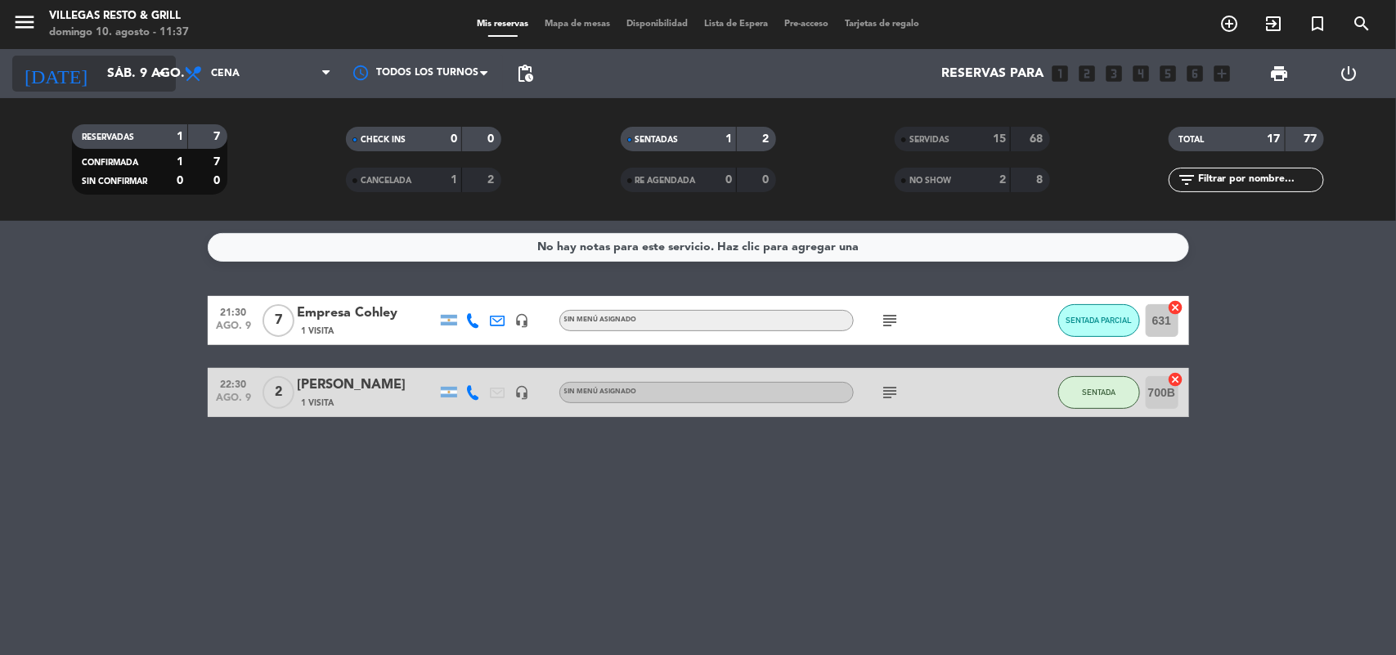
click at [99, 84] on input "sáb. 9 ago." at bounding box center [185, 74] width 173 height 32
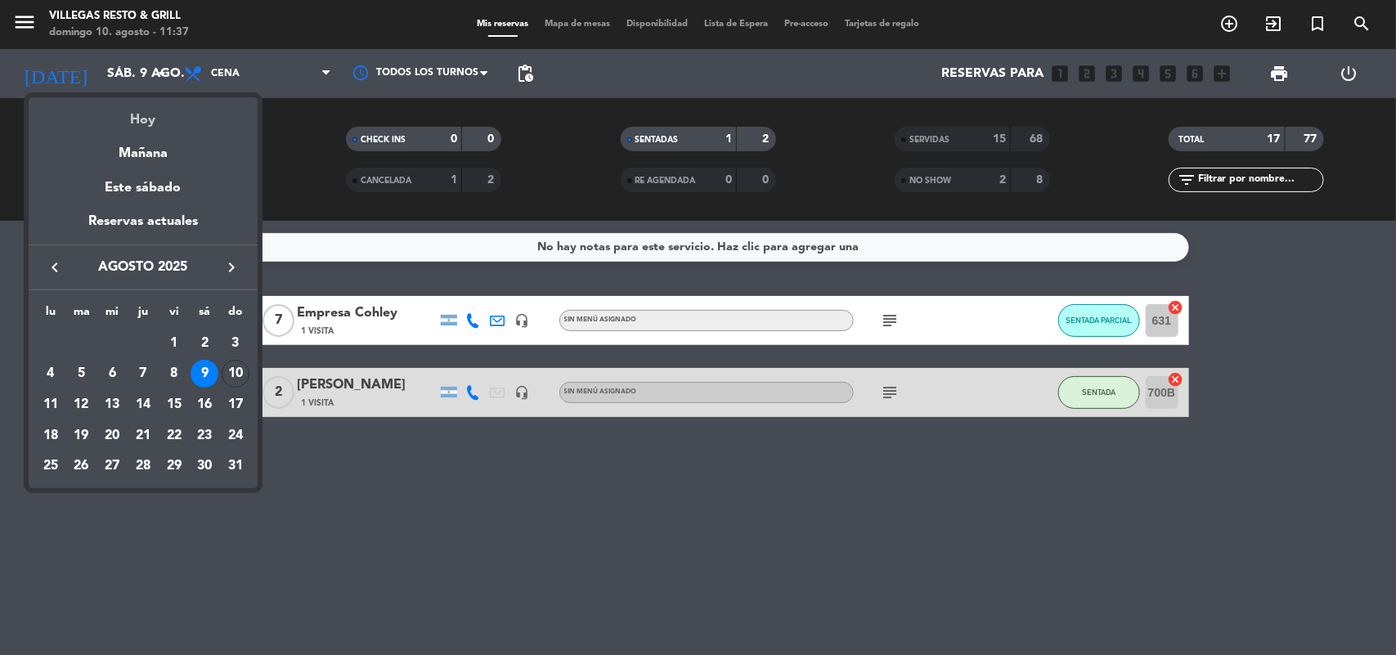
click at [123, 117] on div "Hoy" at bounding box center [143, 114] width 229 height 34
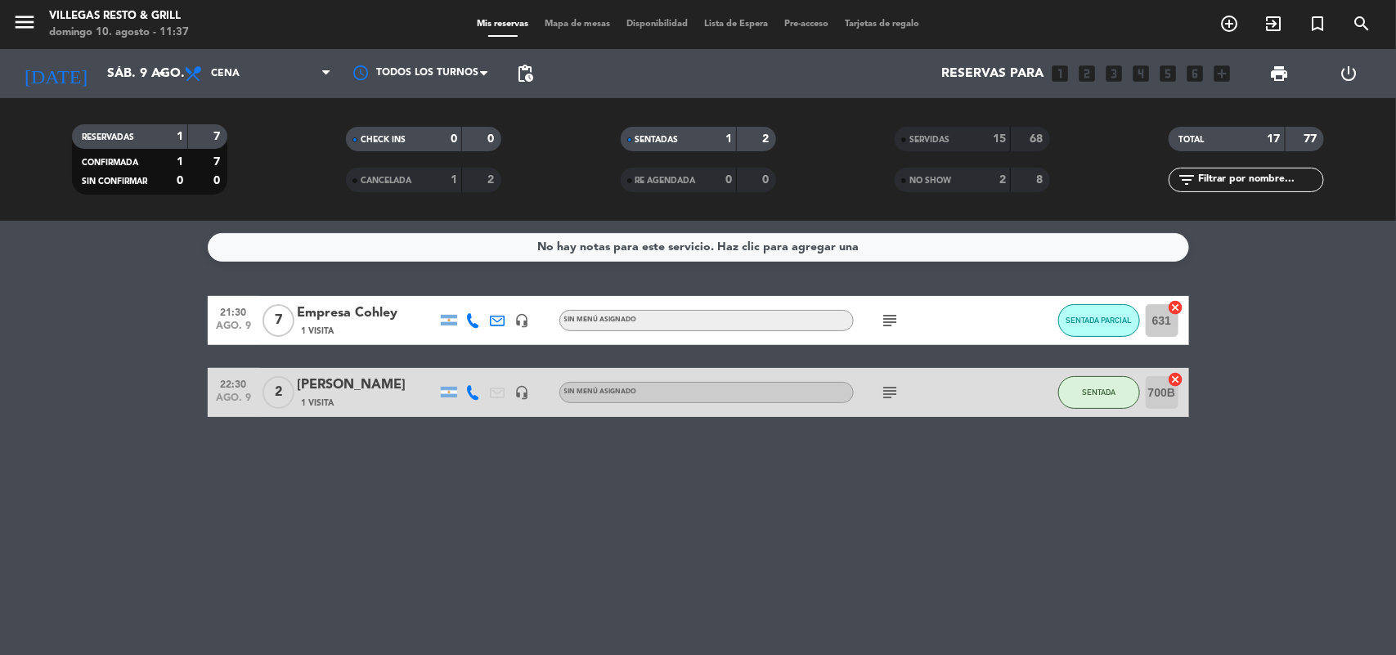
type input "dom. 10 ago."
click at [230, 79] on span "Cena" at bounding box center [258, 74] width 164 height 36
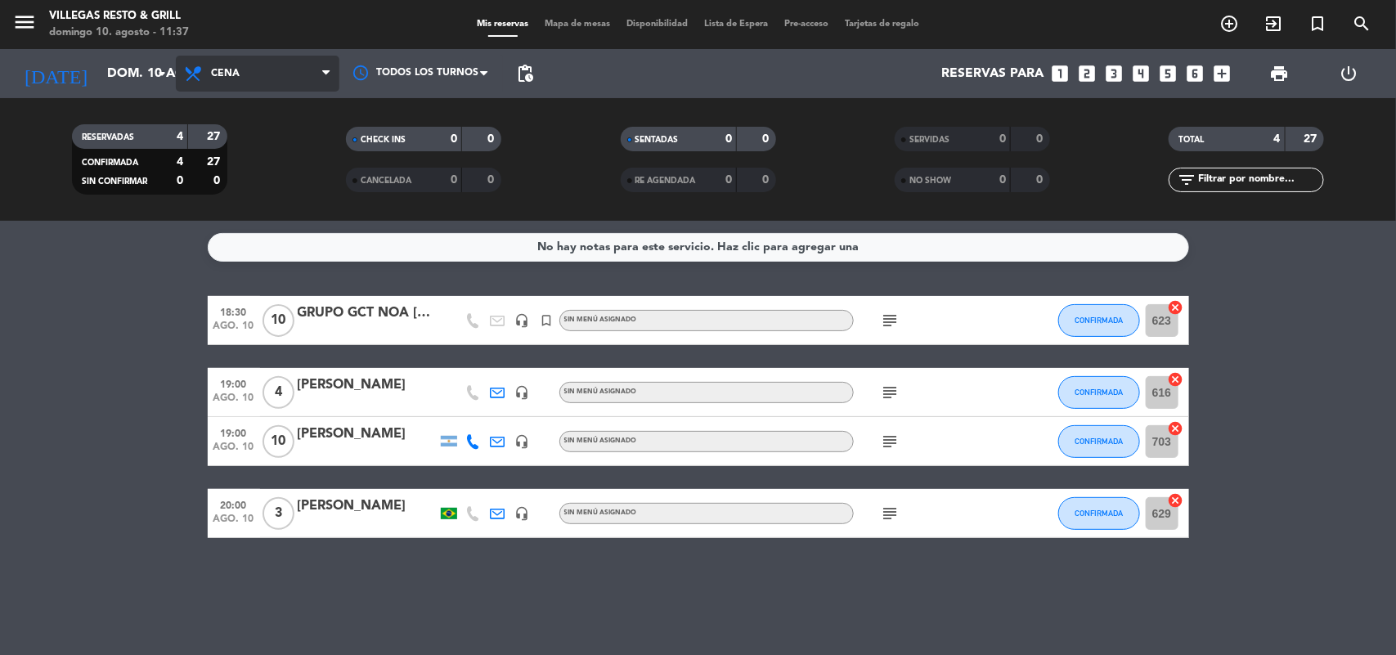
click at [248, 79] on span "Cena" at bounding box center [258, 74] width 164 height 36
click at [222, 147] on div "menu Villegas Resto & Grill domingo 10. agosto - 11:37 Mis reservas Mapa de mes…" at bounding box center [698, 110] width 1396 height 221
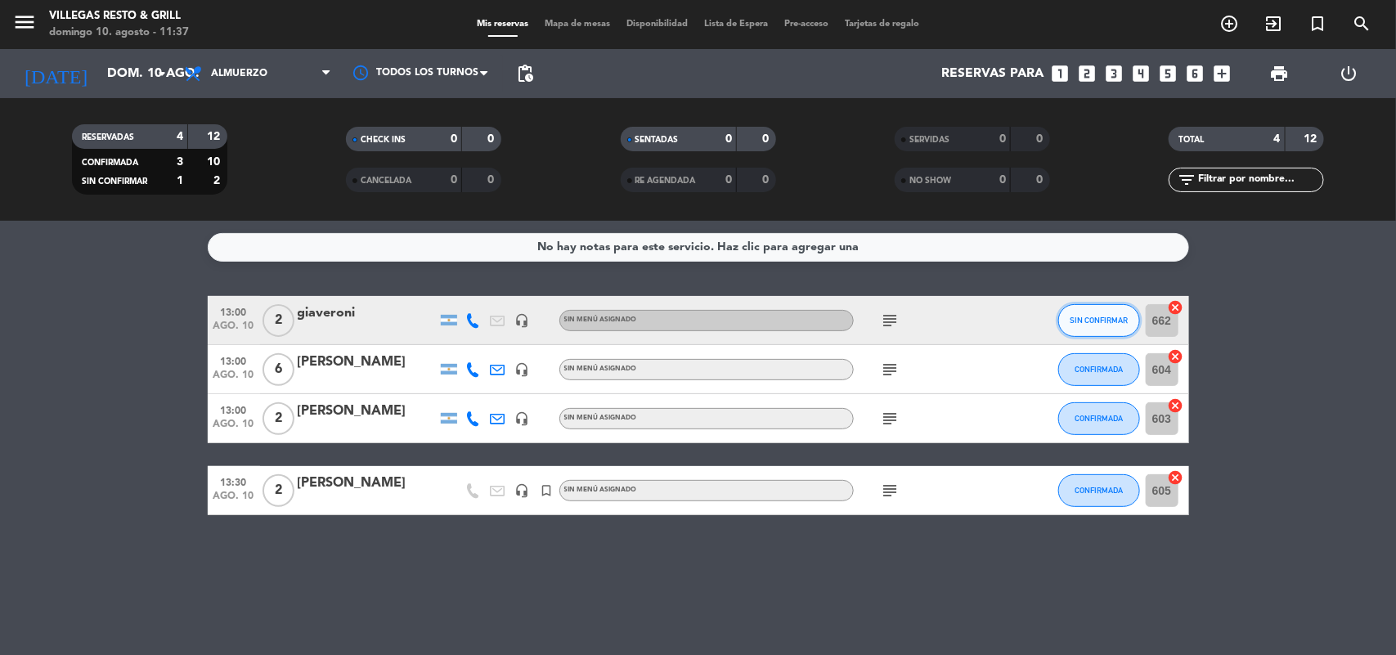
click at [1098, 325] on span "SIN CONFIRMAR" at bounding box center [1099, 320] width 58 height 9
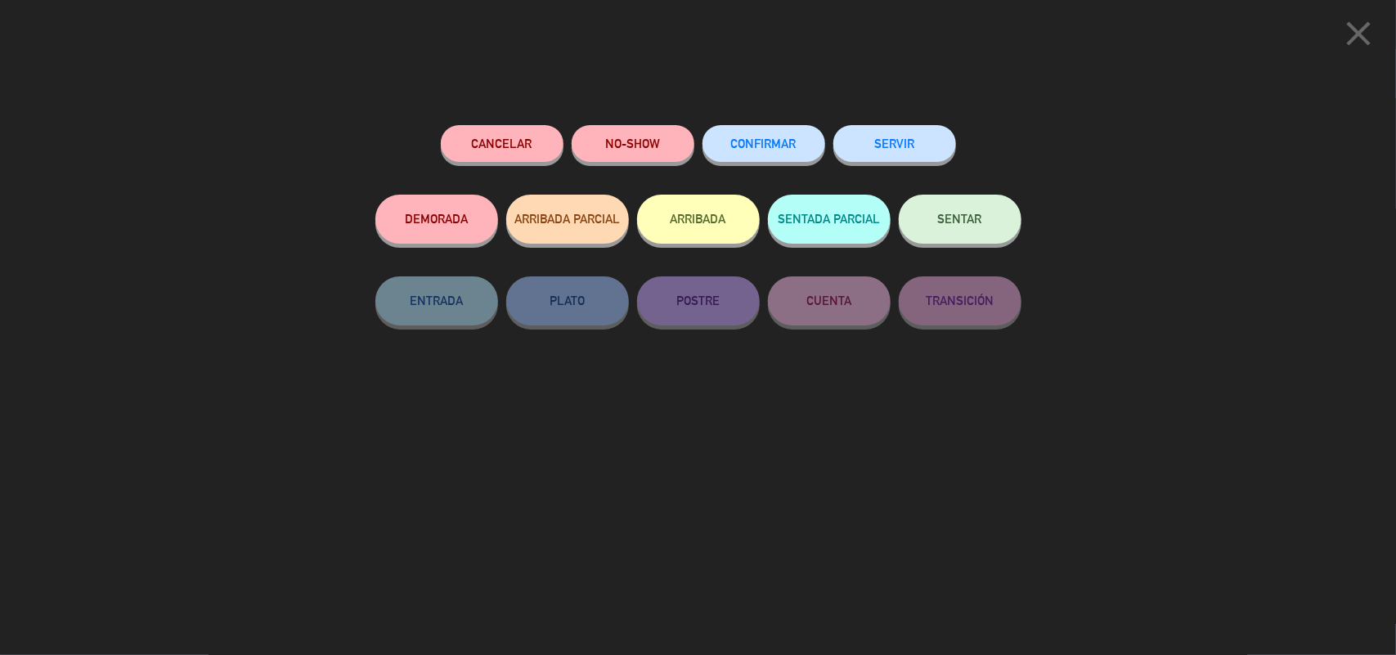
click at [769, 157] on button "CONFIRMAR" at bounding box center [763, 143] width 123 height 37
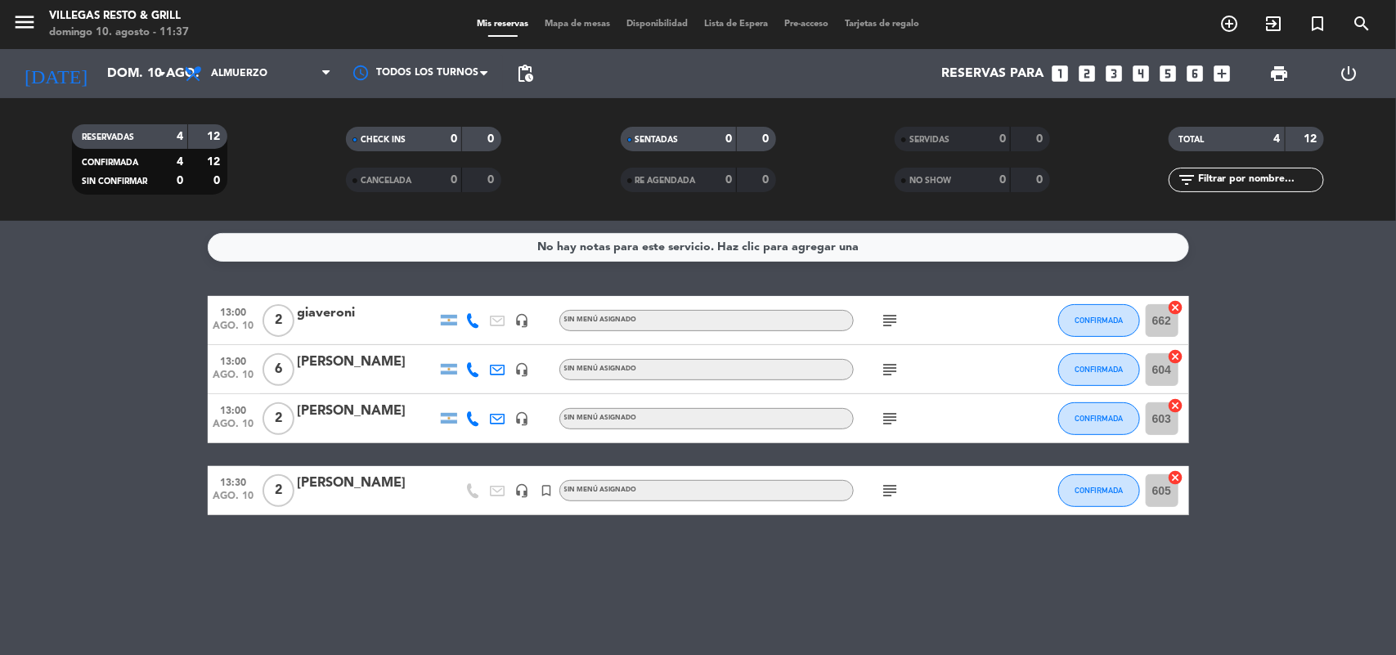
click at [884, 325] on icon "subject" at bounding box center [891, 321] width 20 height 20
click at [1252, 340] on bookings-row "13:00 [DATE] 2 giaveroni headset_mic Sin menú asignado subject voucher don mar …" at bounding box center [698, 405] width 1396 height 219
click at [892, 419] on icon "subject" at bounding box center [891, 419] width 20 height 20
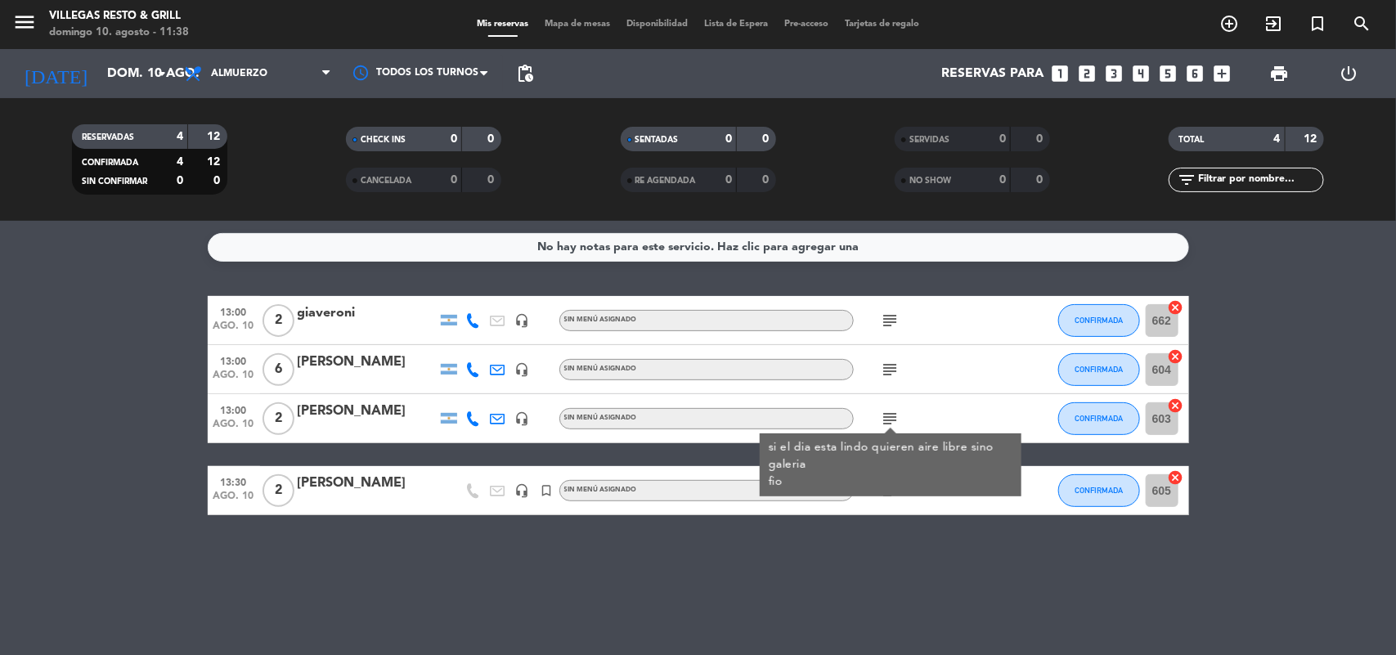
click at [1326, 346] on bookings-row "13:00 [DATE] 2 giaveroni headset_mic Sin menú asignado subject CONFIRMADA 662 c…" at bounding box center [698, 405] width 1396 height 219
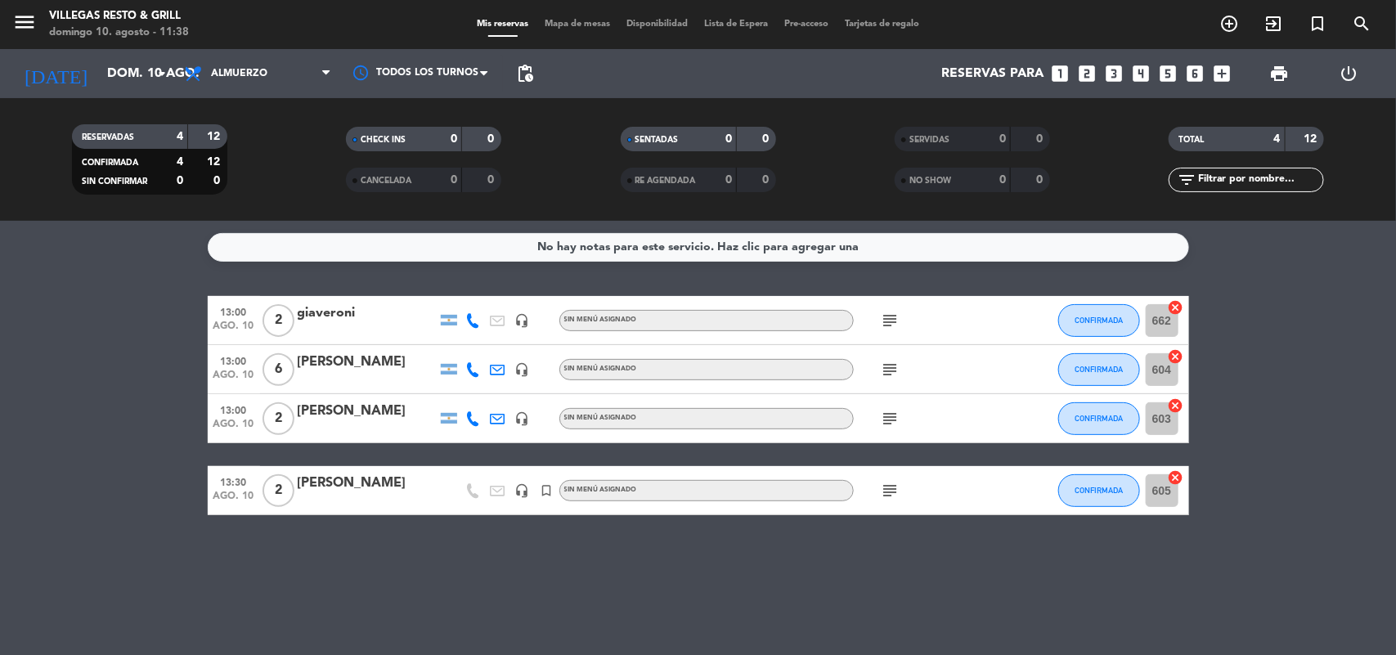
click at [550, 21] on span "Mapa de mesas" at bounding box center [577, 24] width 82 height 9
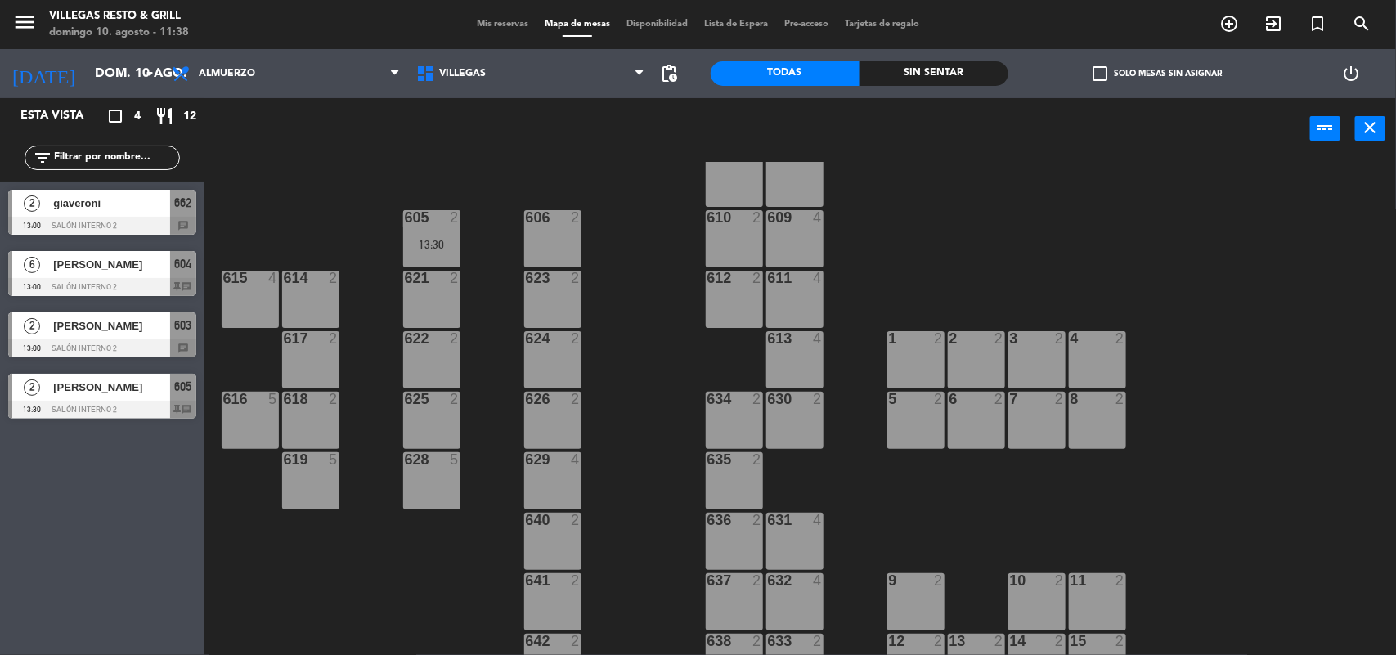
scroll to position [204, 0]
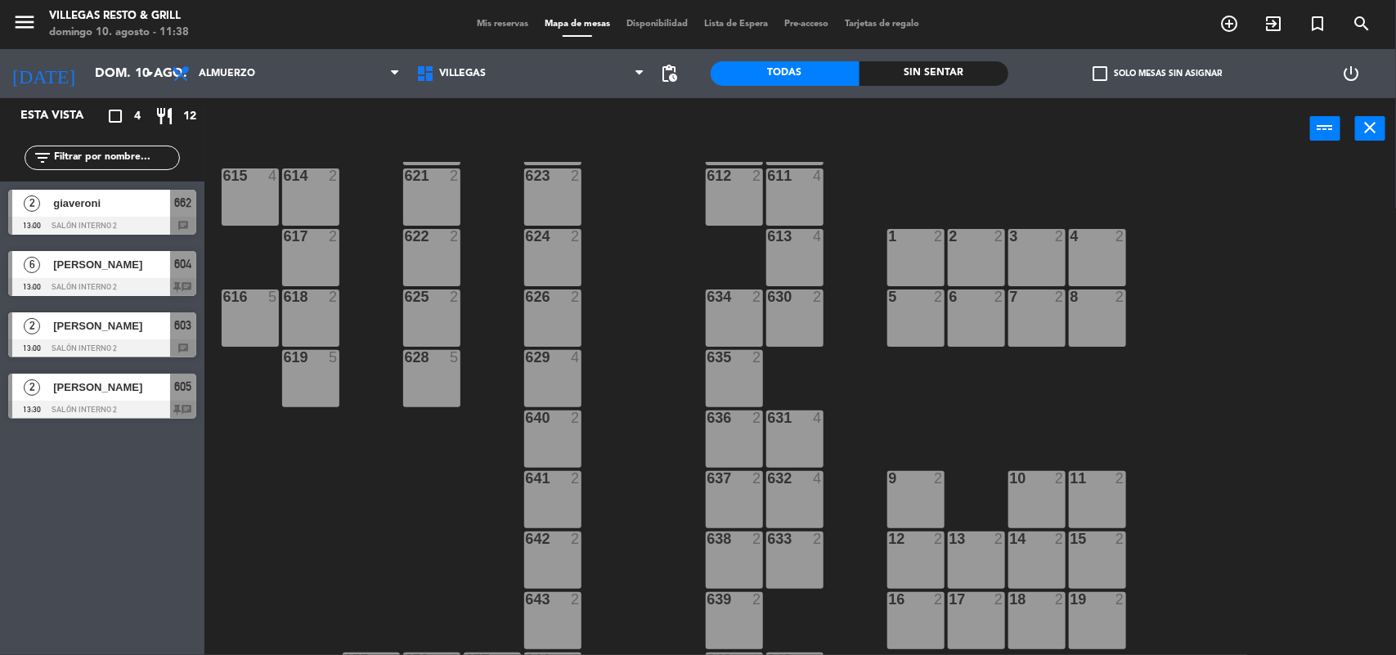
click at [176, 406] on div at bounding box center [102, 410] width 188 height 18
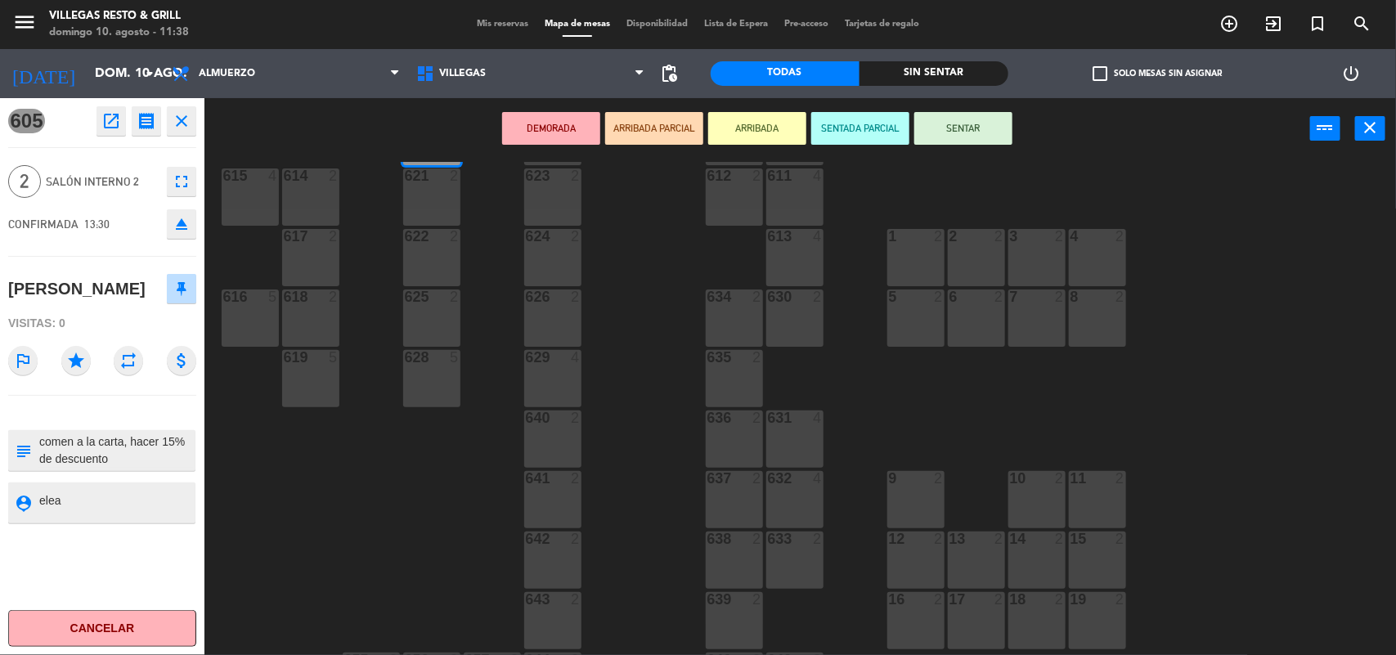
click at [189, 113] on icon "close" at bounding box center [182, 121] width 20 height 20
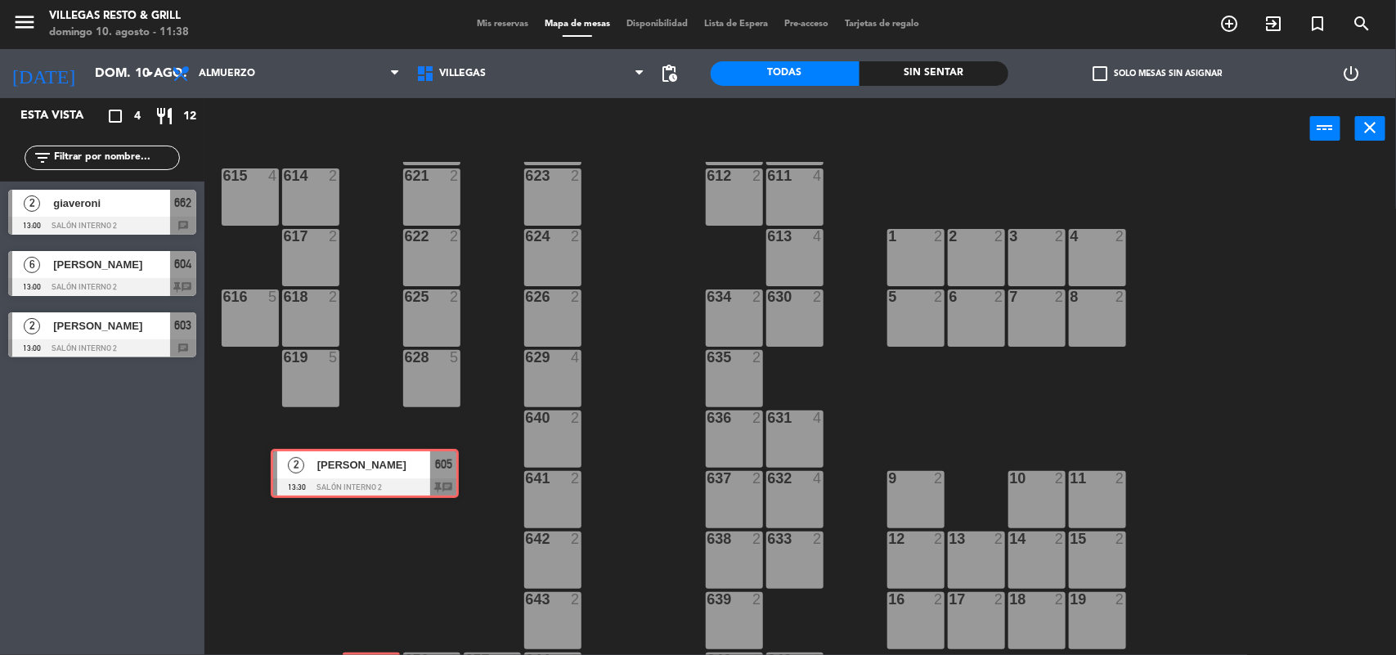
scroll to position [497, 0]
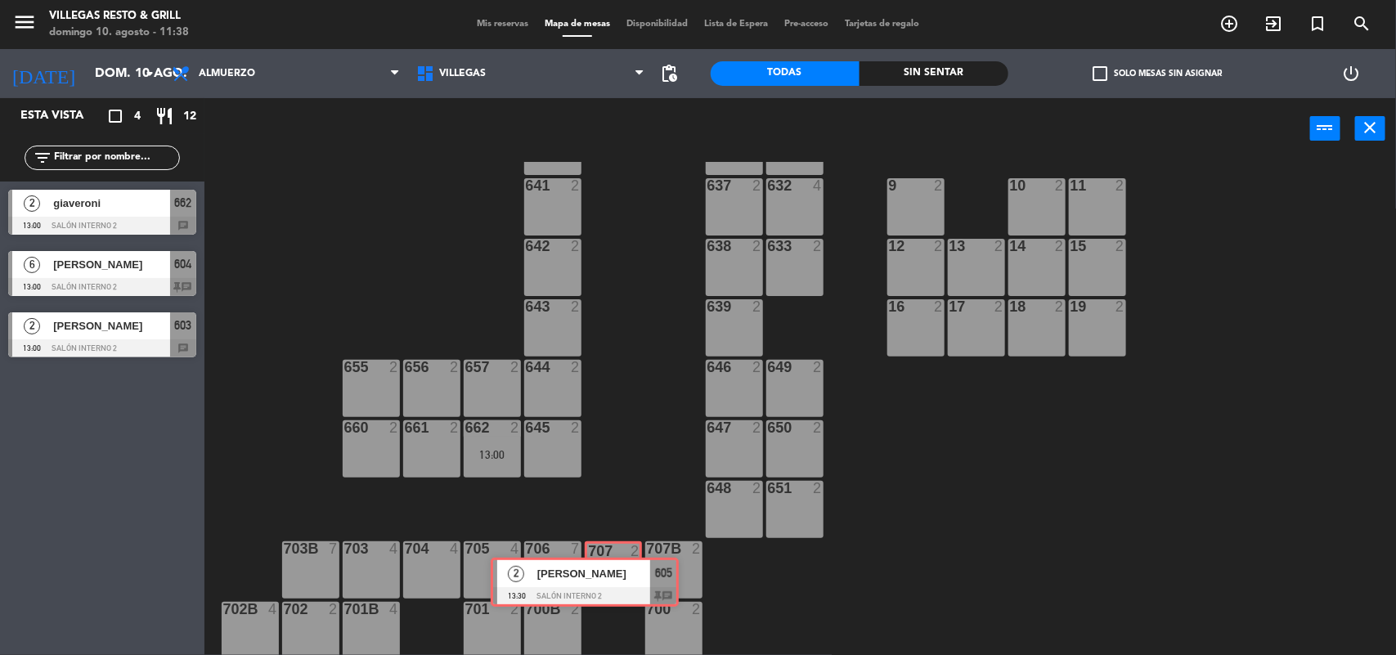
drag, startPoint x: 120, startPoint y: 380, endPoint x: 603, endPoint y: 564, distance: 516.4
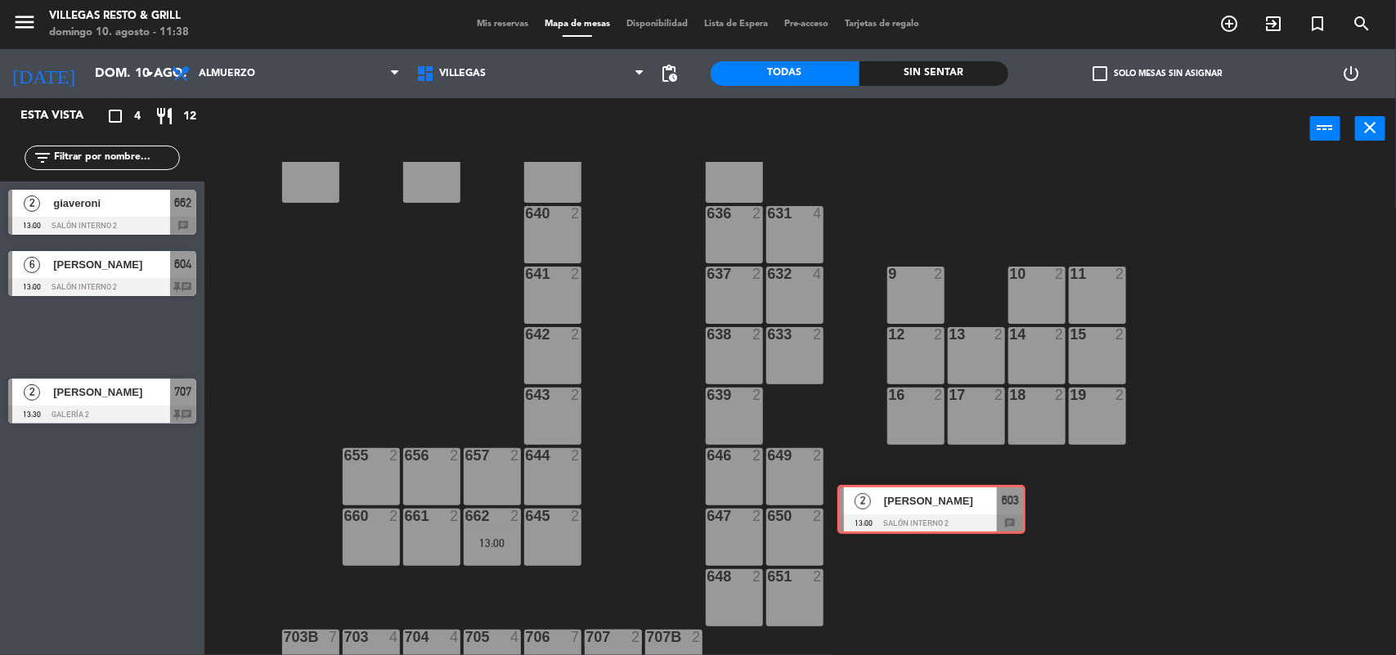
scroll to position [204, 0]
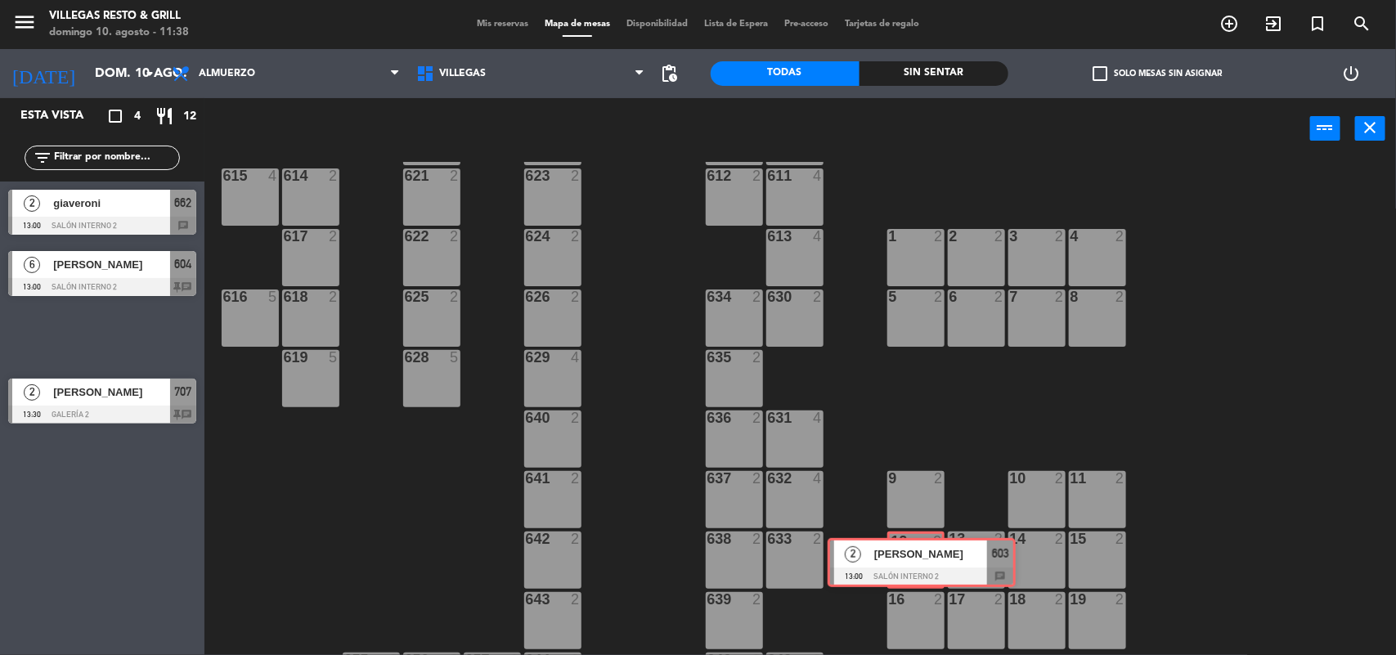
drag, startPoint x: 149, startPoint y: 321, endPoint x: 913, endPoint y: 563, distance: 802.0
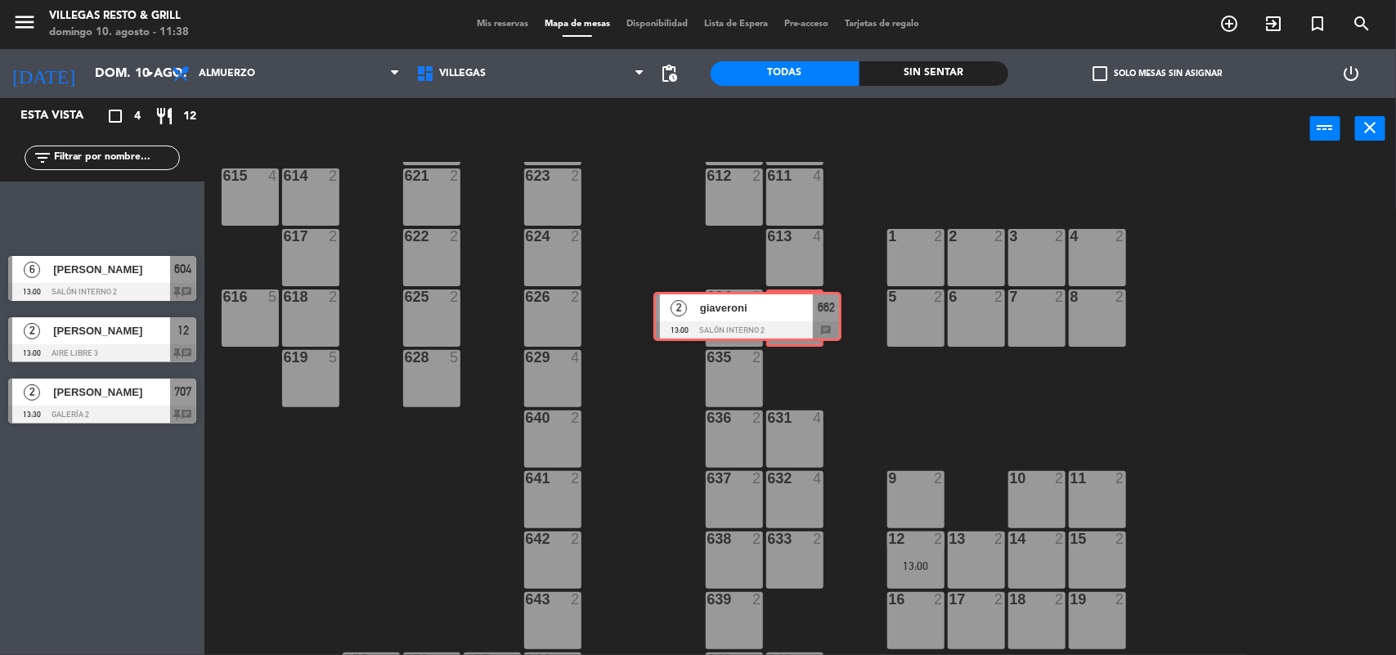
drag, startPoint x: 157, startPoint y: 204, endPoint x: 800, endPoint y: 307, distance: 651.0
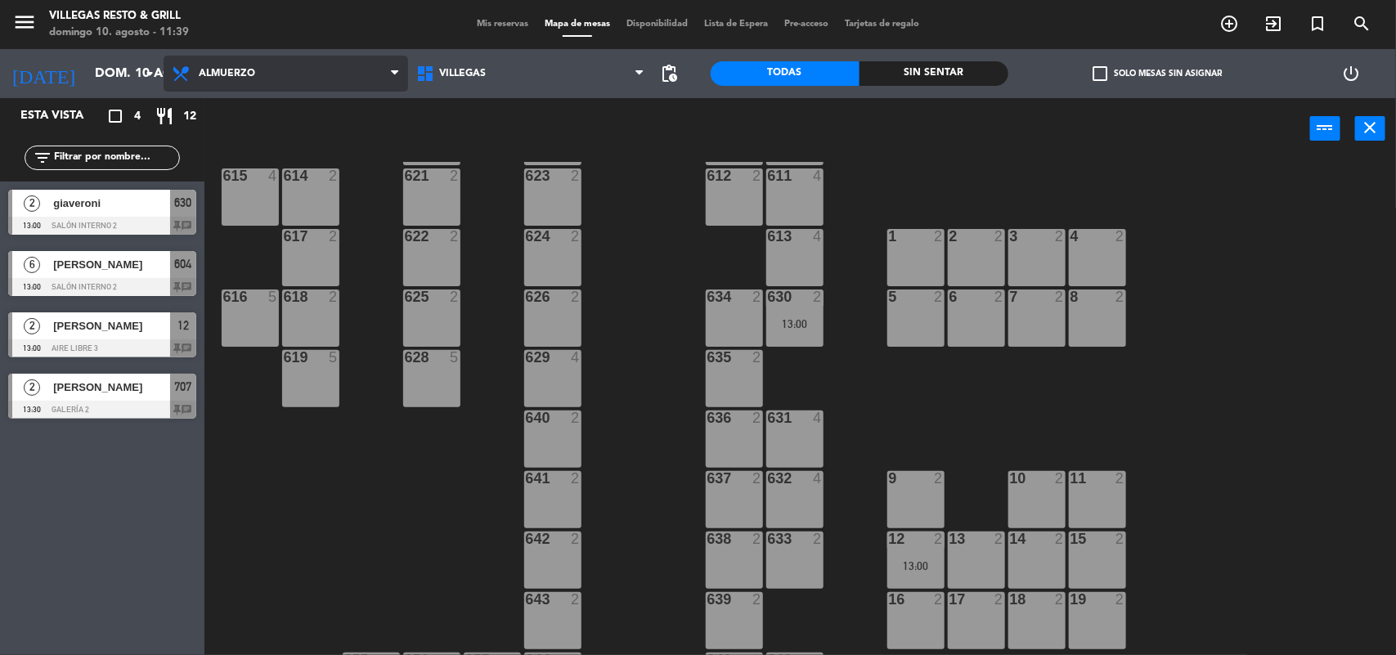
click at [210, 72] on span "Almuerzo" at bounding box center [227, 73] width 56 height 11
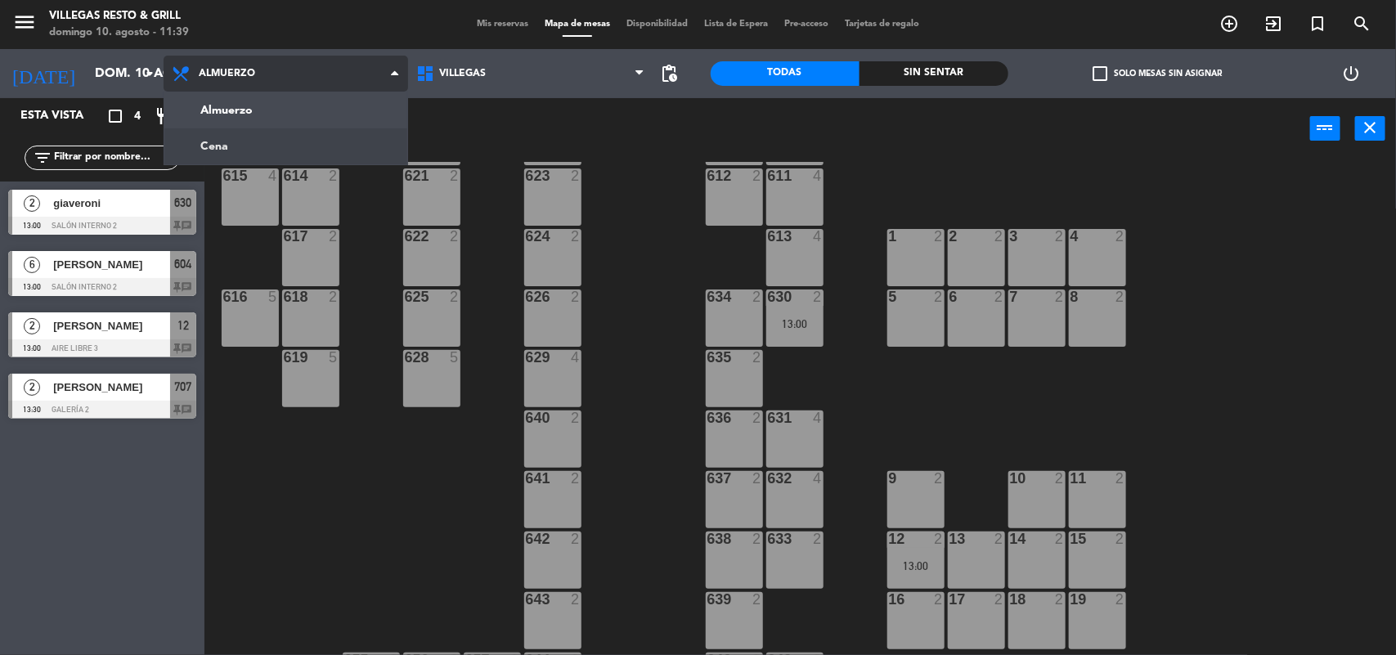
scroll to position [0, 0]
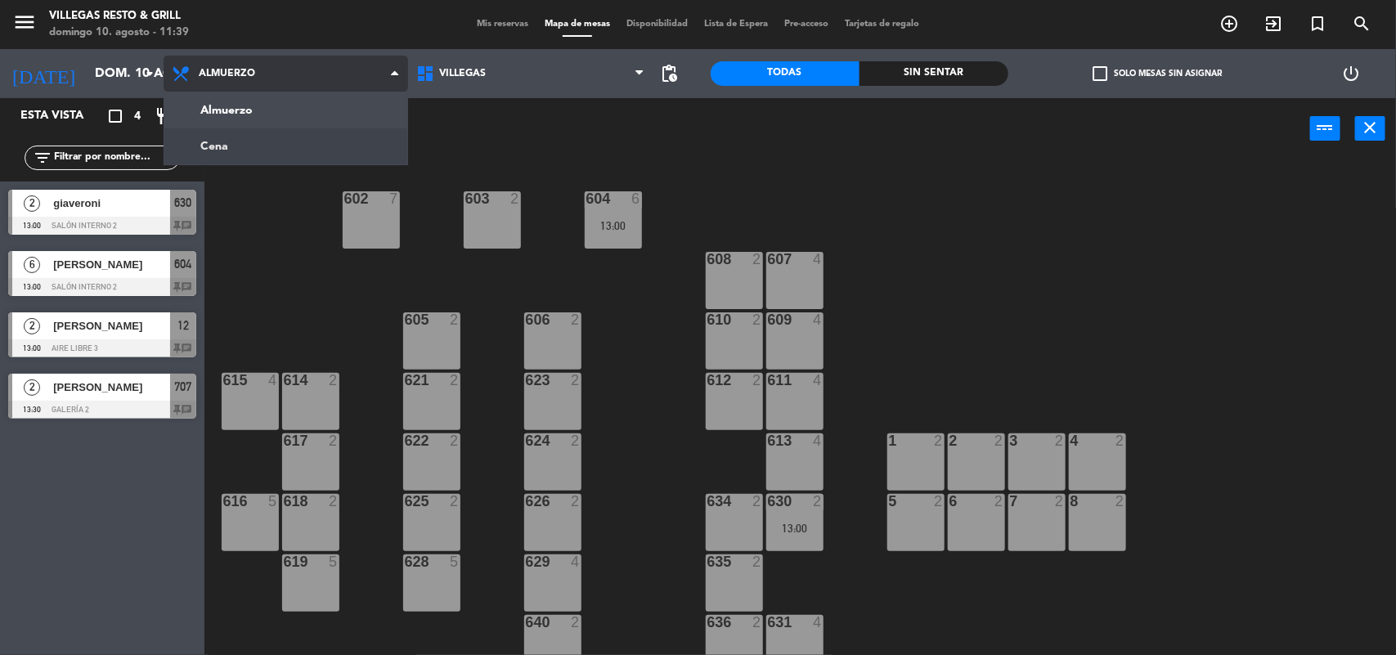
click at [227, 141] on ng-component "menu Villegas Resto & Grill domingo 10. agosto - 11:39 Mis reservas Mapa de mes…" at bounding box center [698, 327] width 1396 height 655
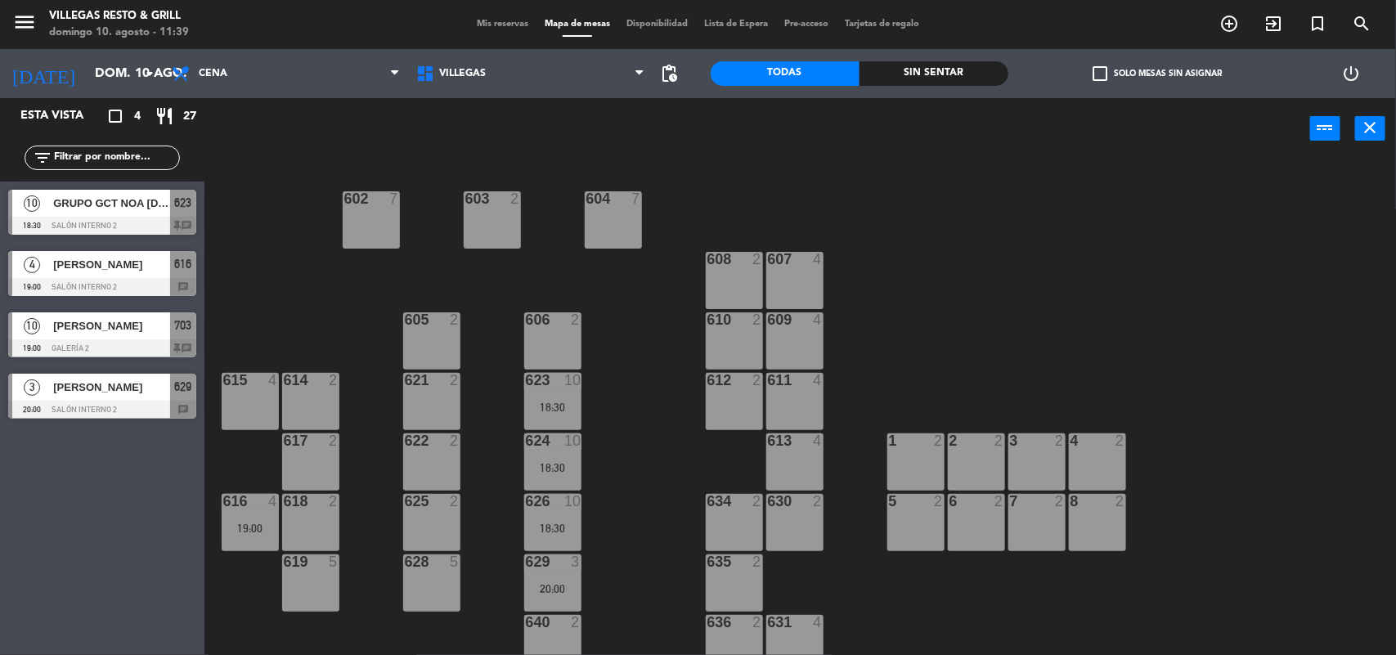
click at [186, 221] on div at bounding box center [102, 226] width 188 height 18
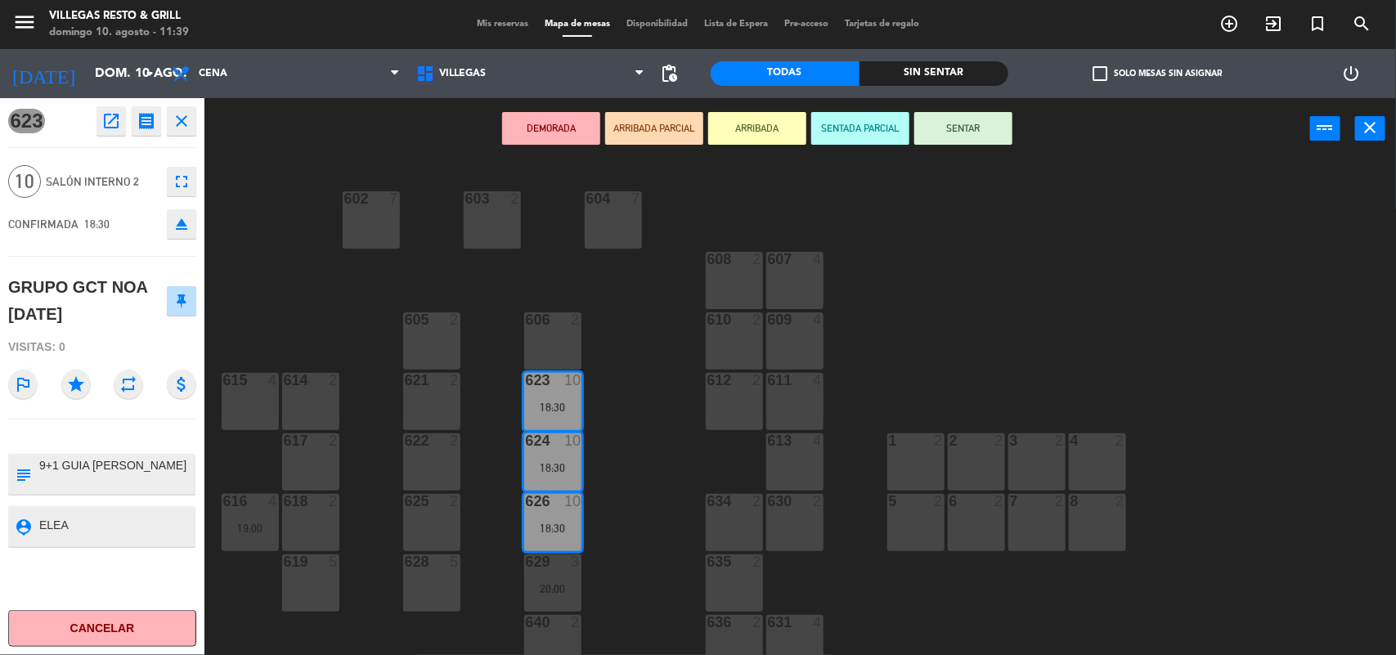
click at [189, 140] on div "623 open_in_new receipt 6:30 PM [DATE] personas GRUPO GCT NOA [DATE] Mesa 623+6…" at bounding box center [102, 376] width 204 height 557
click at [188, 128] on icon "close" at bounding box center [182, 121] width 20 height 20
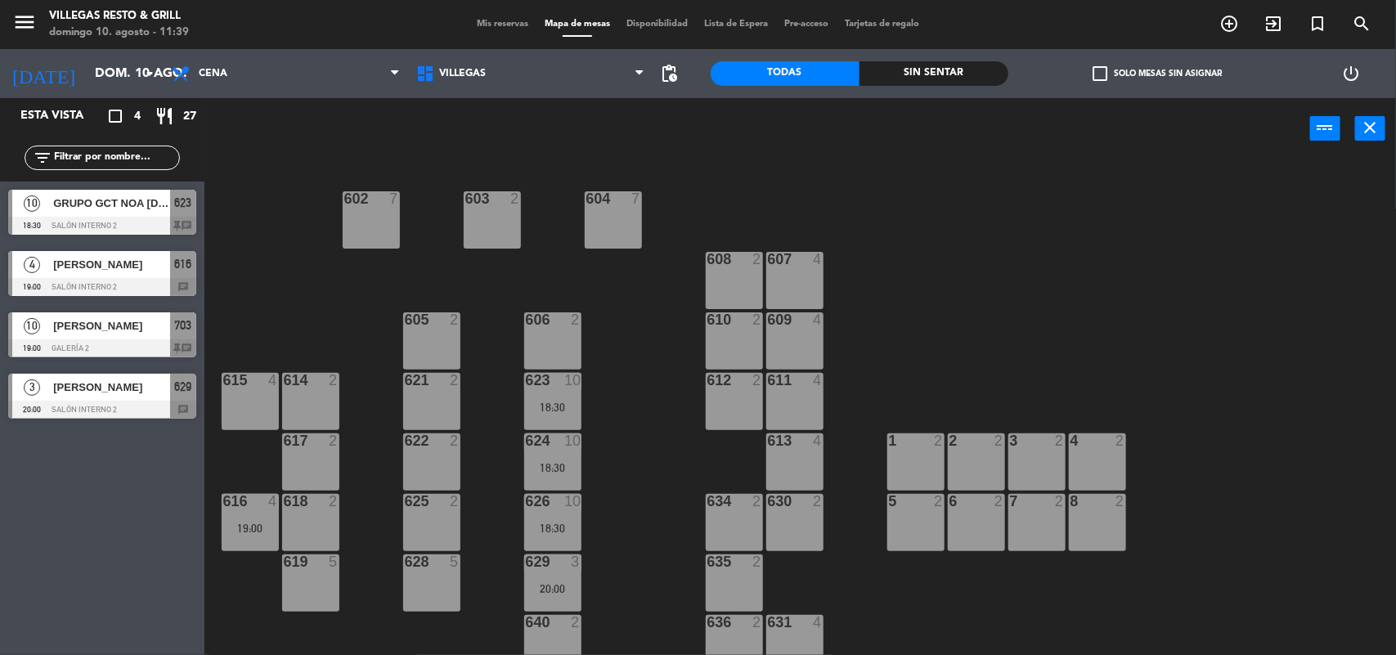
click at [487, 14] on div "menu Villegas Resto & Grill domingo 10. agosto - 11:39 Mis reservas Mapa de mes…" at bounding box center [698, 24] width 1396 height 49
click at [492, 20] on span "Mis reservas" at bounding box center [503, 24] width 68 height 9
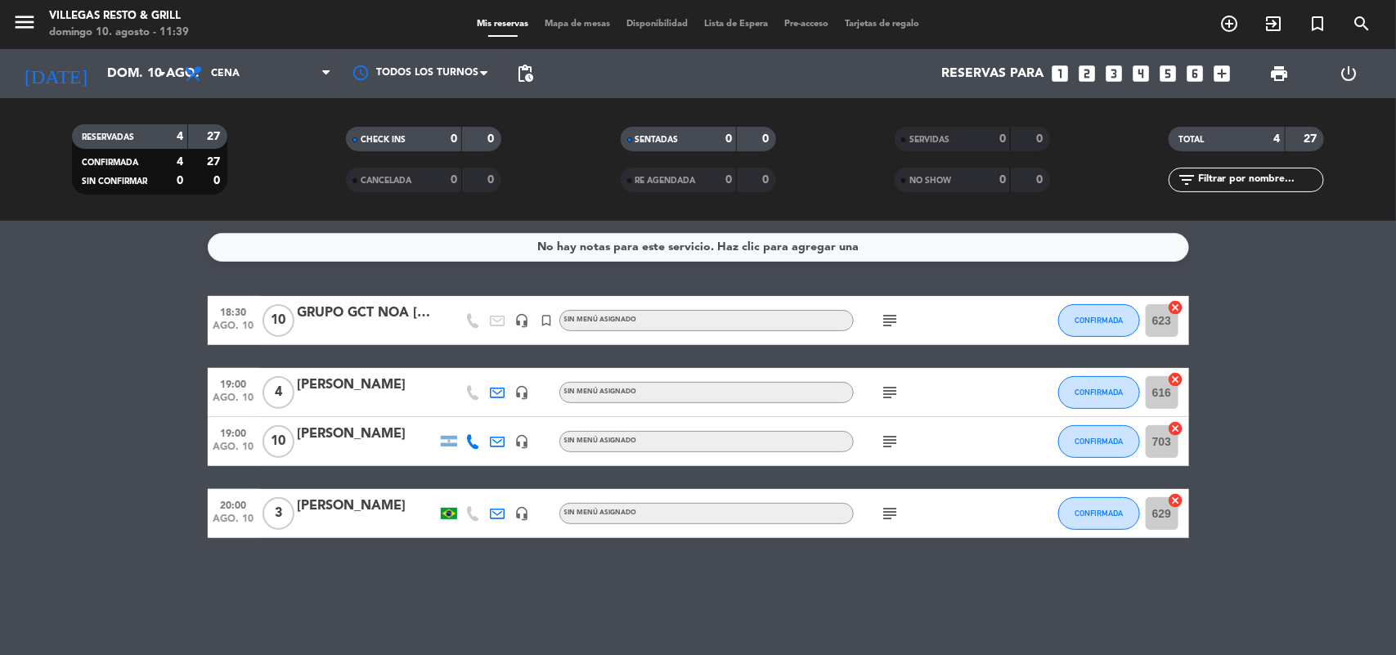
click at [886, 436] on icon "subject" at bounding box center [891, 442] width 20 height 20
click at [1276, 505] on bookings-row "18:30 [DATE] GRUPO GCT NOA [DATE] headset_mic turned_in_not Sin menú asignado s…" at bounding box center [698, 417] width 1396 height 242
click at [885, 509] on icon "subject" at bounding box center [891, 514] width 20 height 20
click at [912, 586] on div "No hay notas para este servicio. Haz clic para agregar una 18:30 [DATE] GRUPO G…" at bounding box center [698, 438] width 1396 height 434
click at [594, 21] on span "Mapa de mesas" at bounding box center [577, 24] width 82 height 9
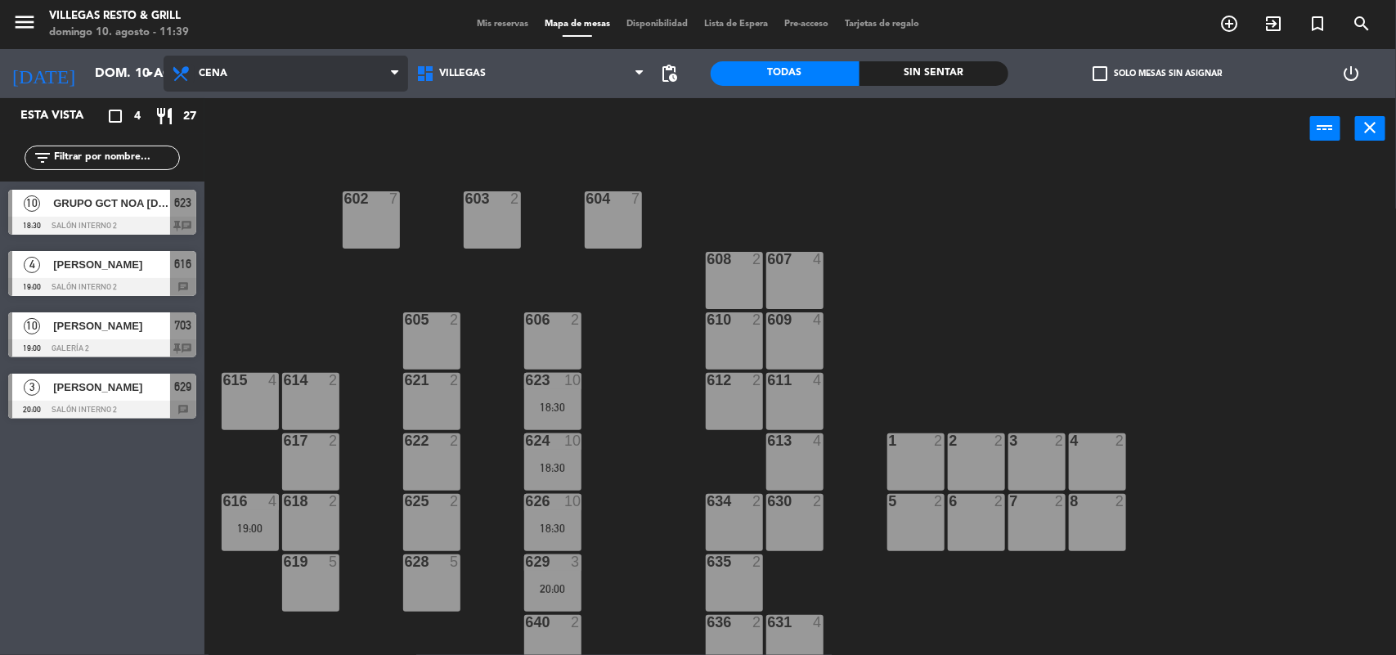
click at [186, 82] on icon at bounding box center [183, 74] width 24 height 20
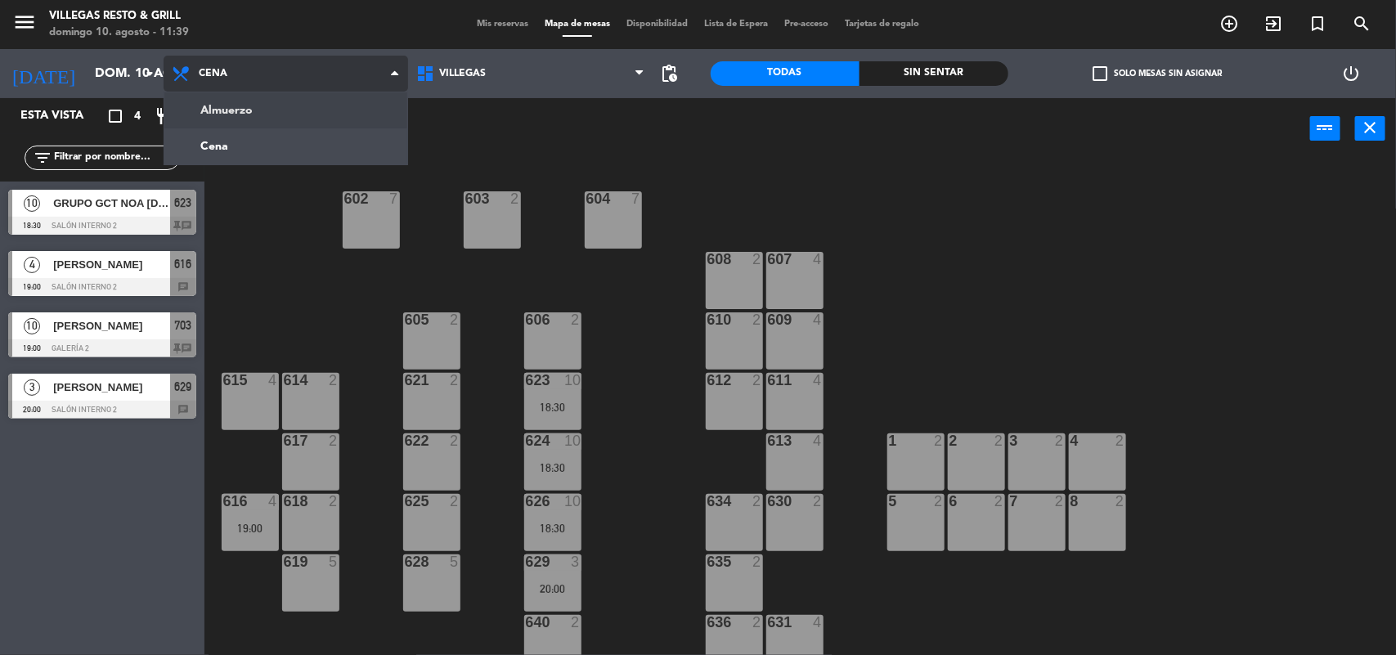
click at [193, 117] on ng-component "menu Villegas Resto & Grill domingo 10. agosto - 11:39 Mis reservas Mapa de mes…" at bounding box center [698, 327] width 1396 height 655
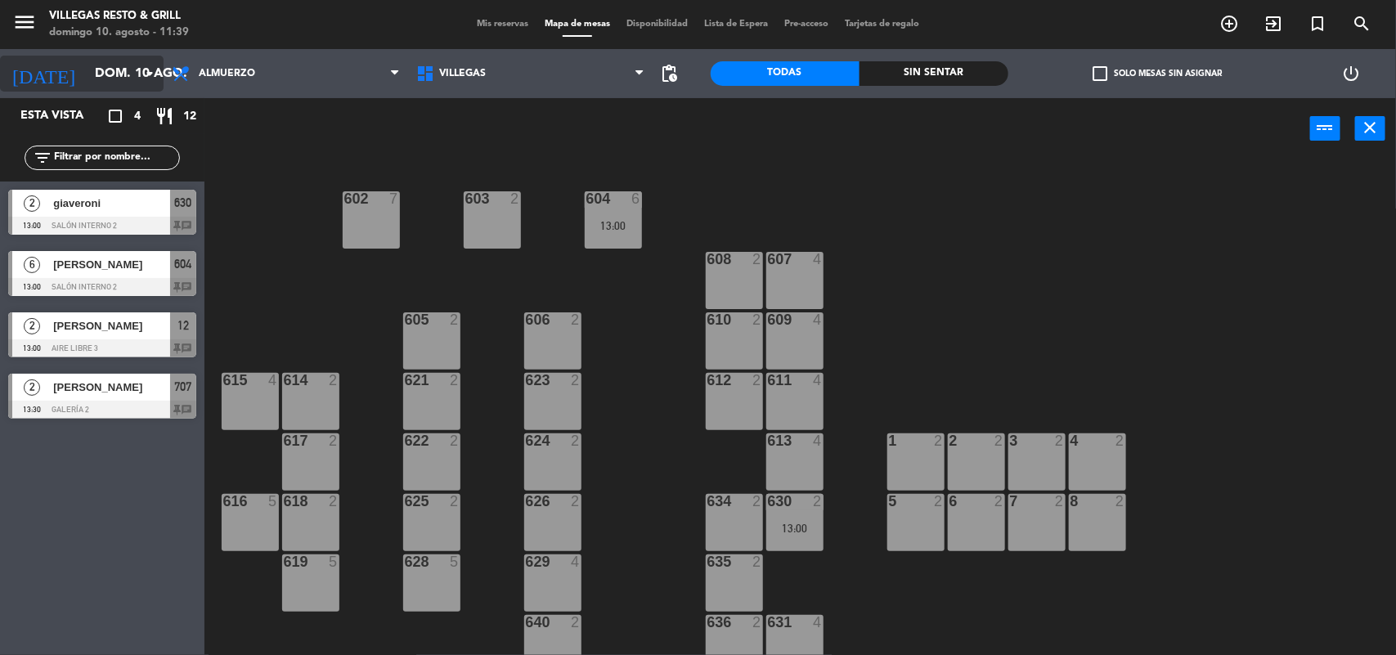
click at [87, 74] on input "dom. 10 ago." at bounding box center [173, 74] width 173 height 32
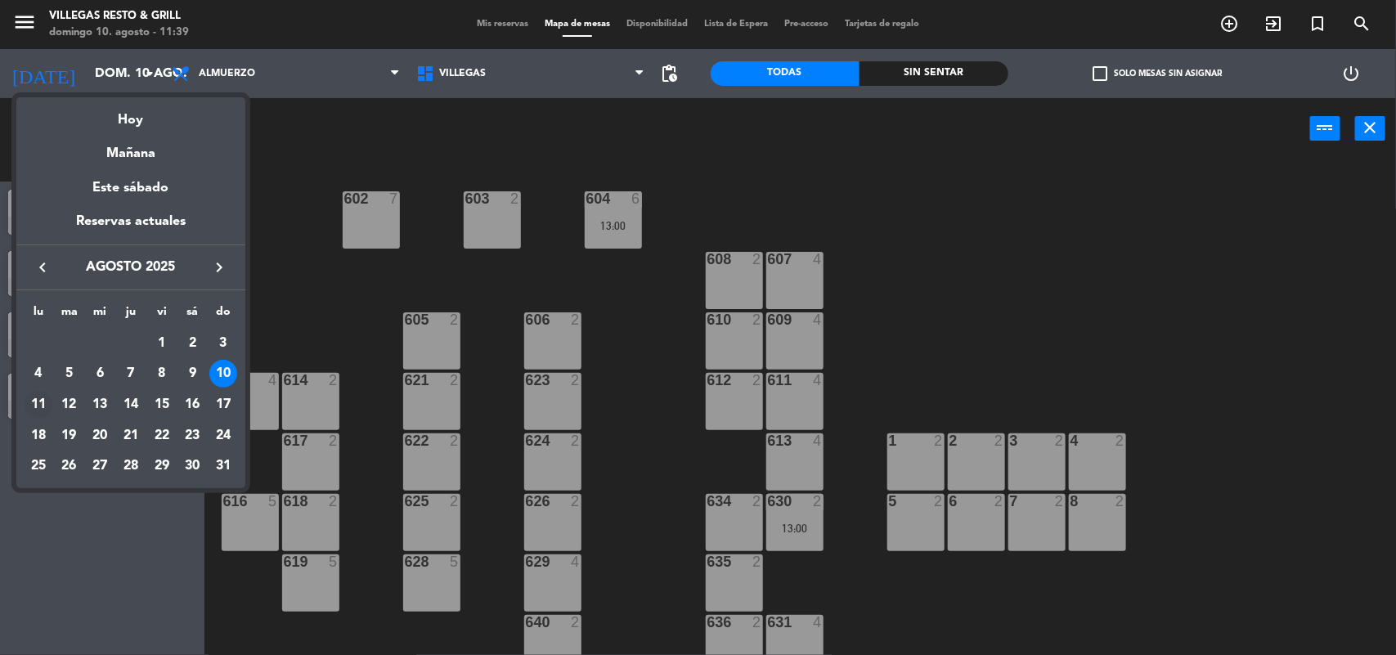
click at [39, 401] on div "11" at bounding box center [39, 405] width 28 height 28
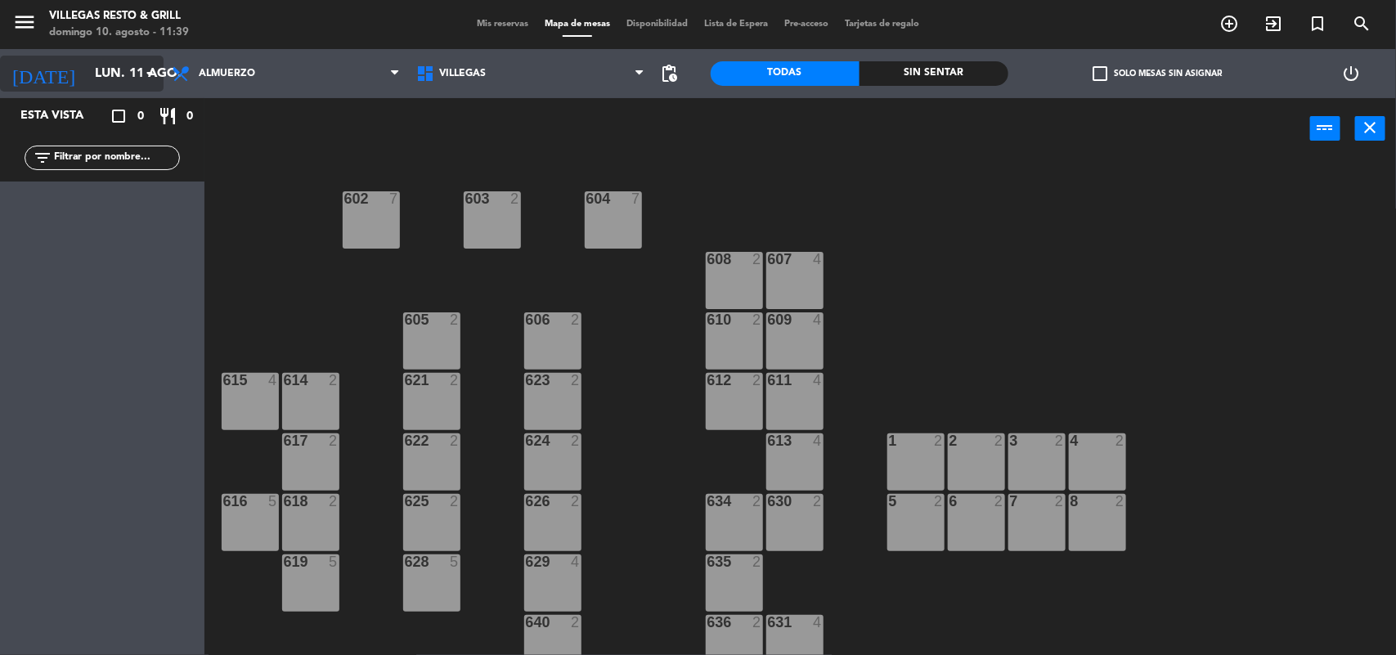
click at [115, 79] on input "lun. 11 ago." at bounding box center [173, 74] width 173 height 32
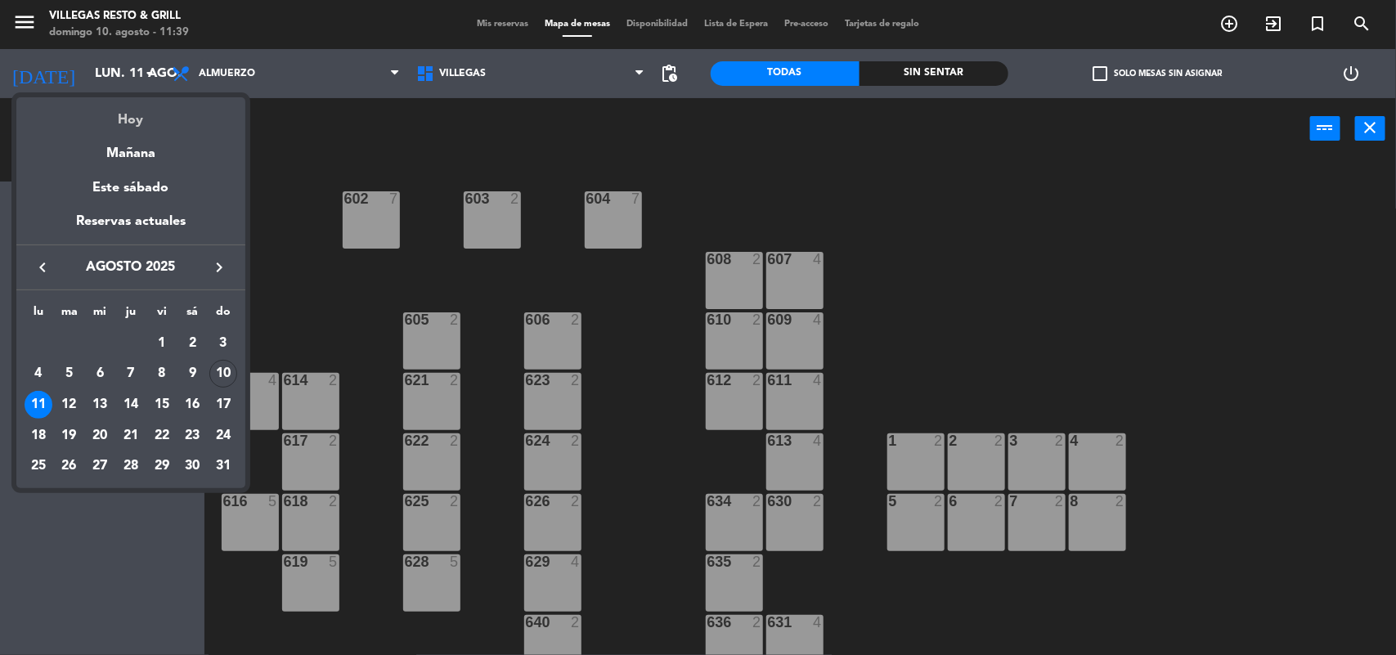
click at [124, 111] on div "Hoy" at bounding box center [130, 114] width 229 height 34
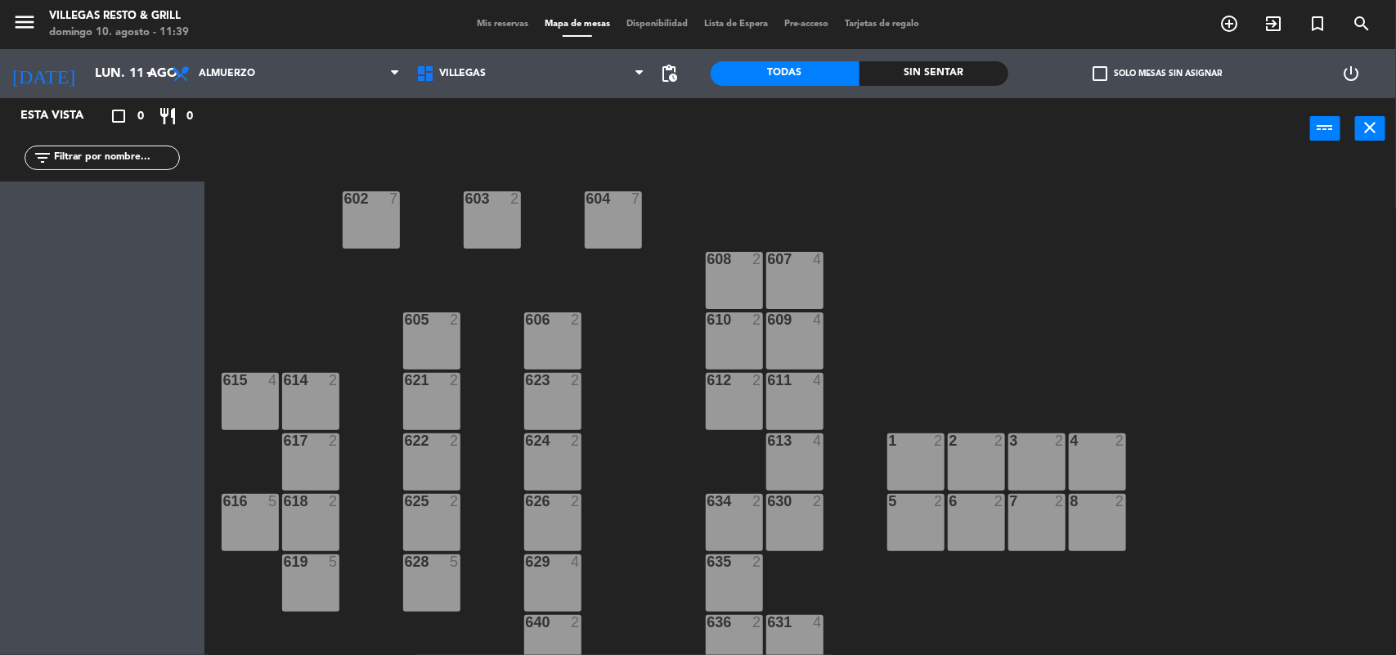
type input "dom. 10 ago."
